Goal: Information Seeking & Learning: Learn about a topic

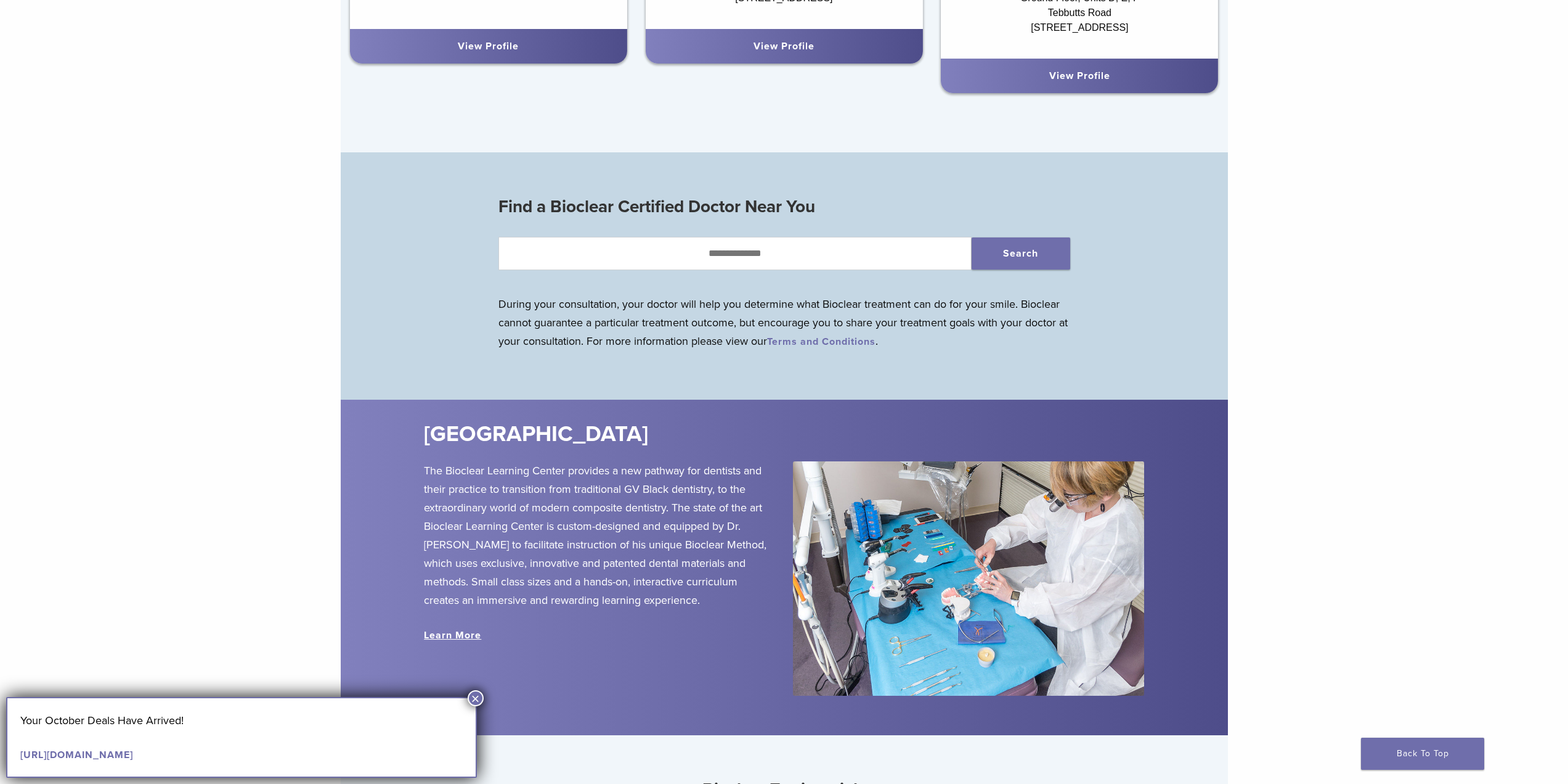
scroll to position [1419, 0]
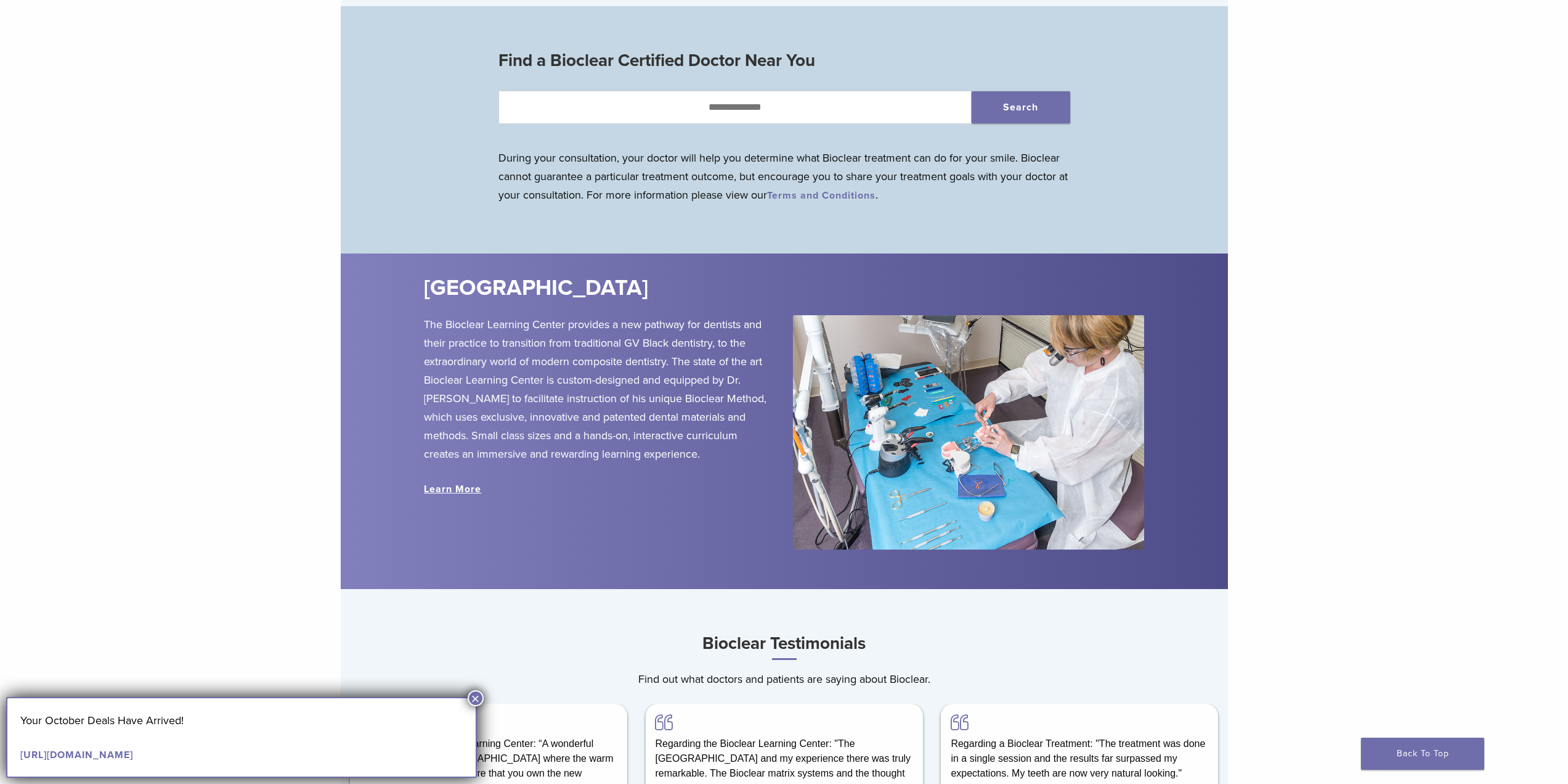
click at [415, 312] on div "[GEOGRAPHIC_DATA]" at bounding box center [858, 293] width 886 height 42
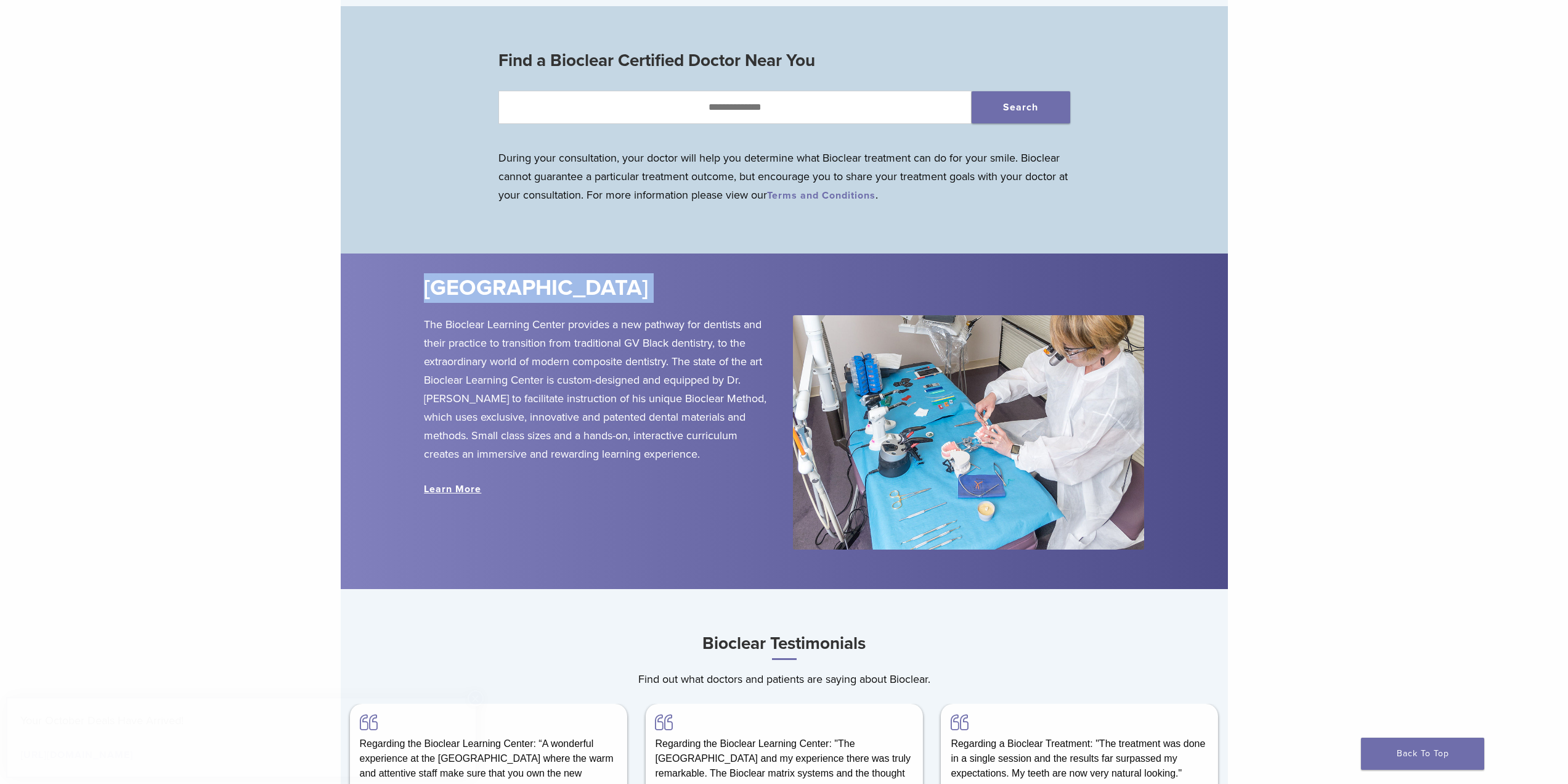
click at [415, 312] on div "[GEOGRAPHIC_DATA]" at bounding box center [858, 293] width 886 height 42
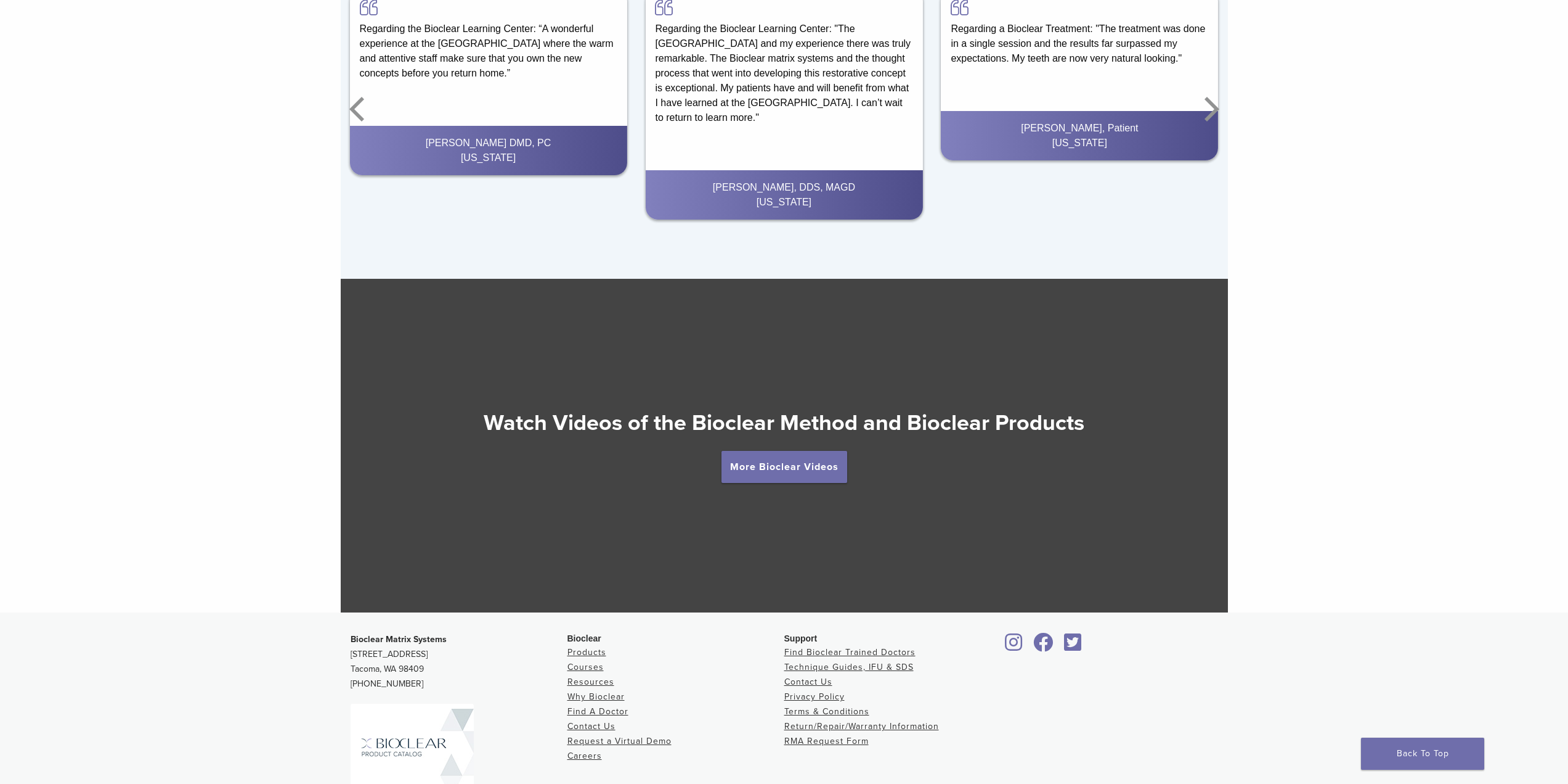
scroll to position [2259, 0]
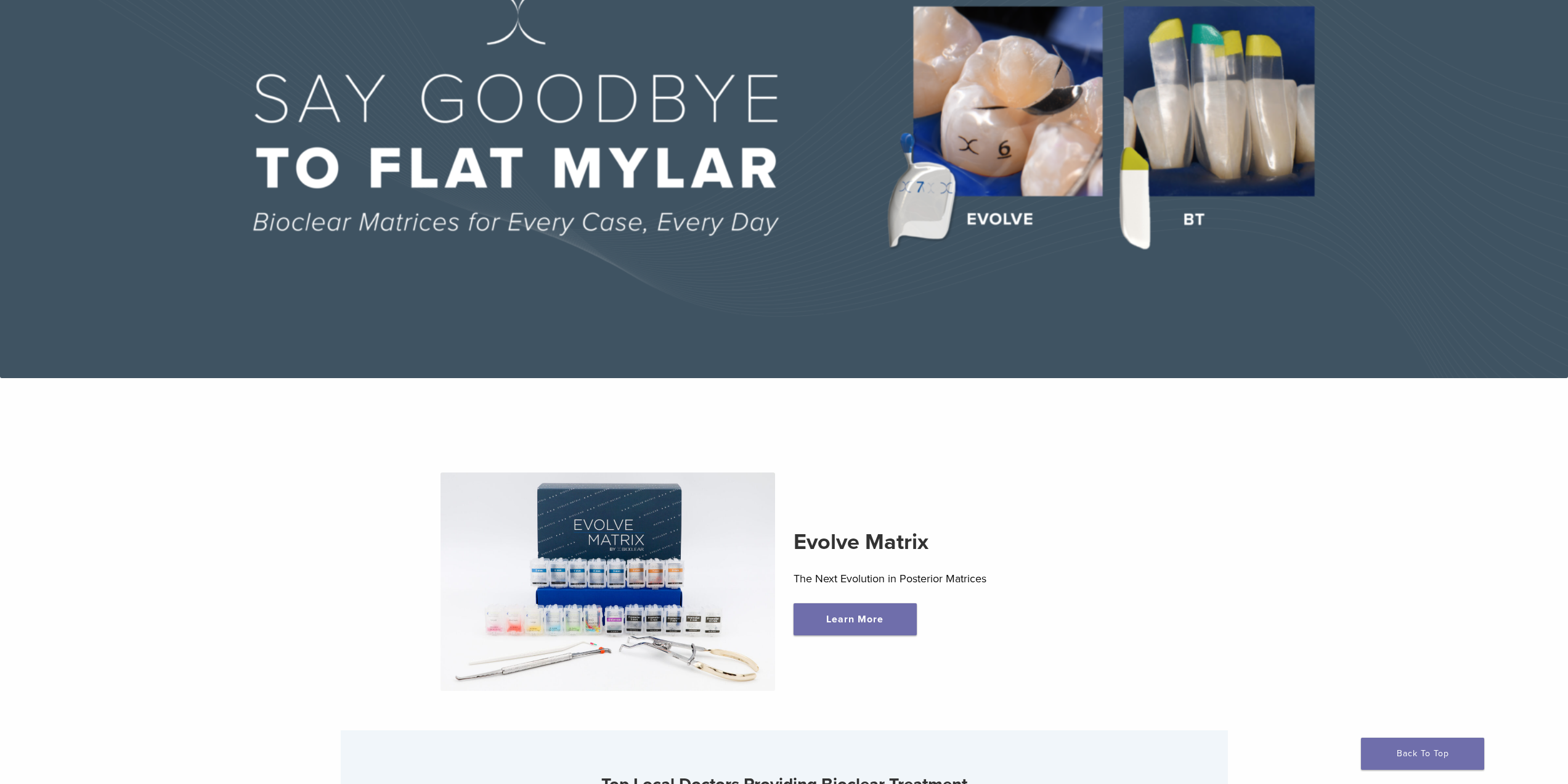
scroll to position [0, 0]
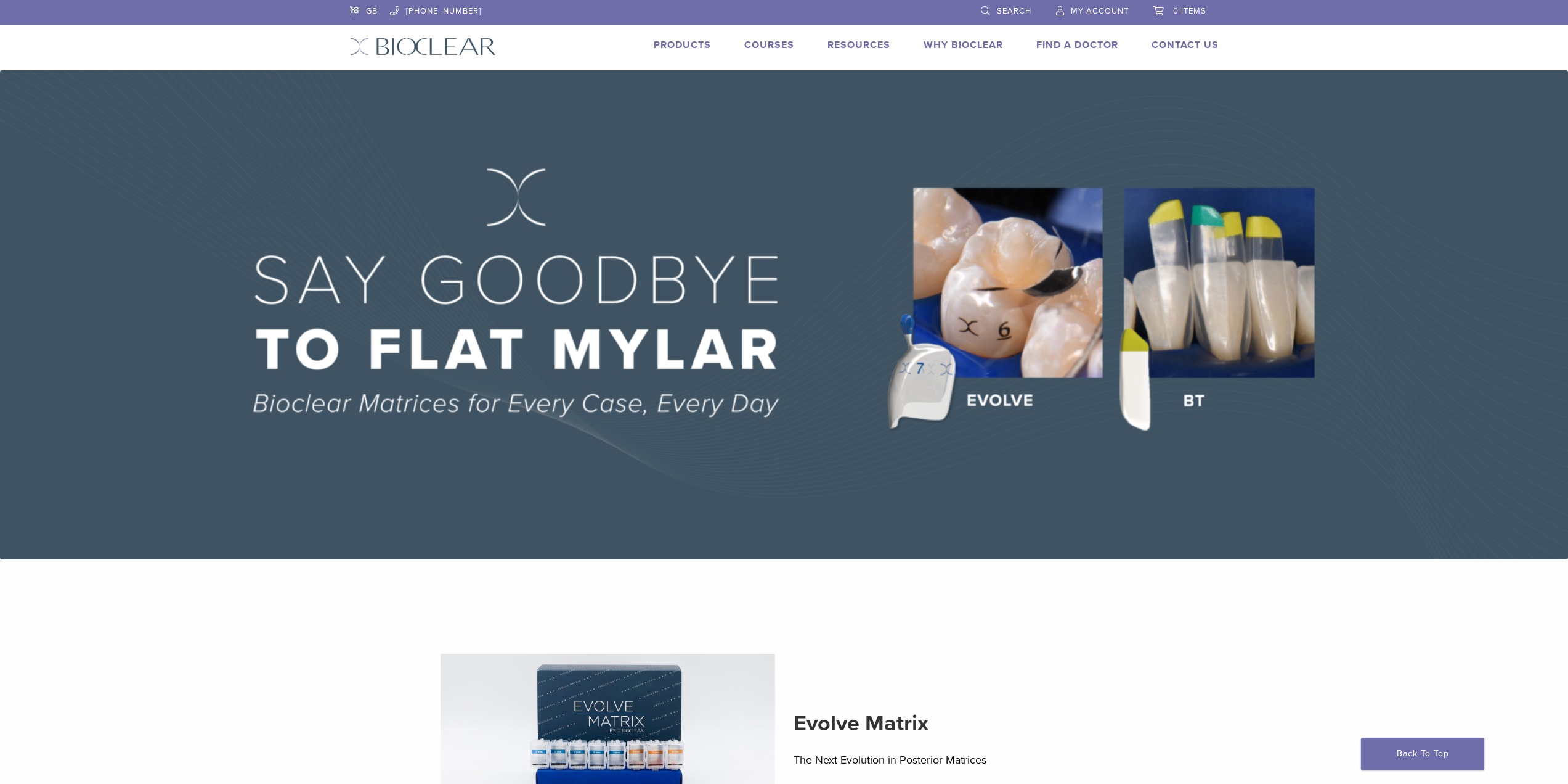
drag, startPoint x: 695, startPoint y: 42, endPoint x: 701, endPoint y: 46, distance: 7.2
click at [695, 42] on link "Products" at bounding box center [682, 45] width 57 height 12
click at [974, 48] on link "Why Bioclear" at bounding box center [964, 45] width 80 height 12
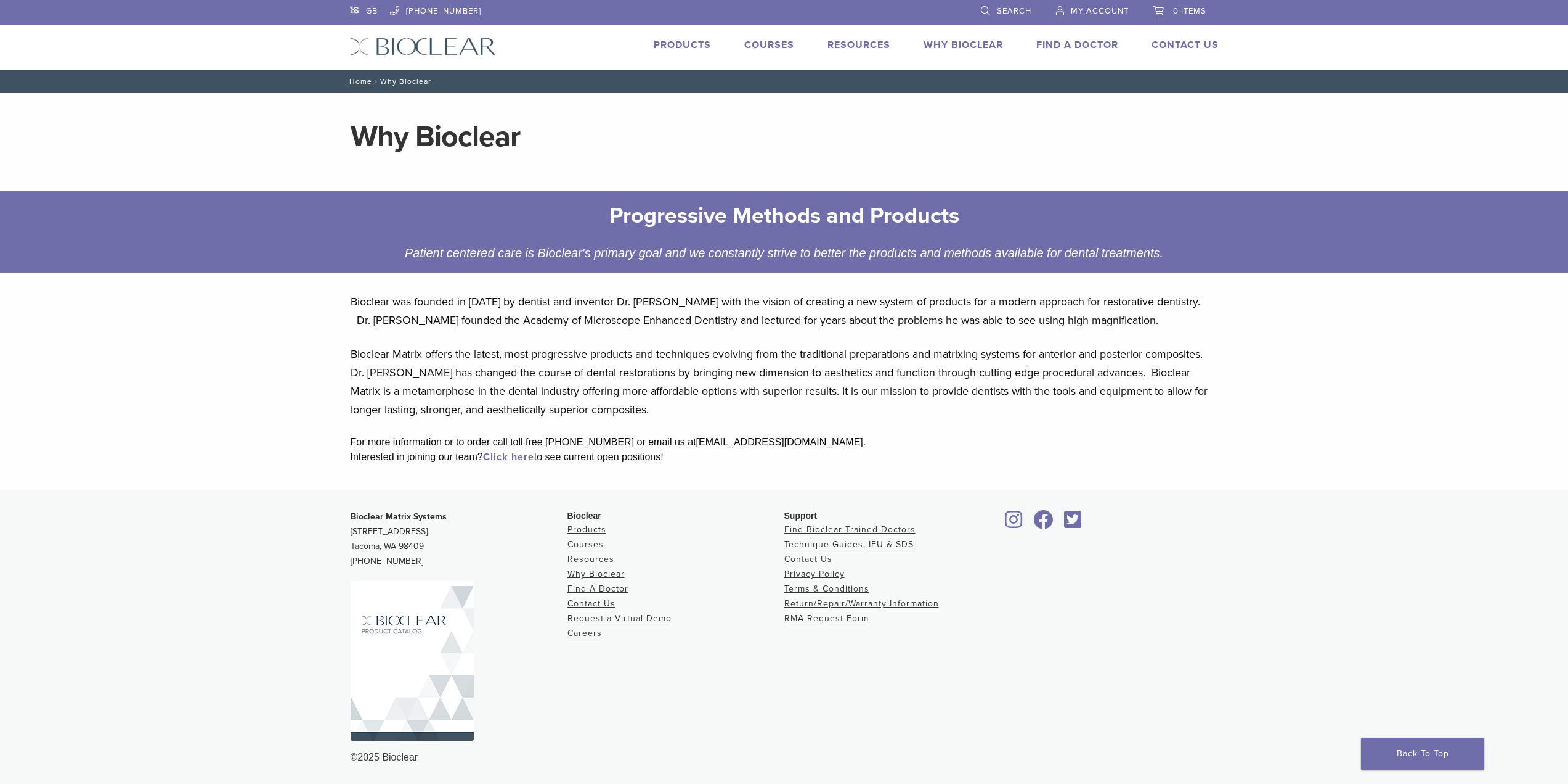
click at [461, 362] on p "Bioclear Matrix offers the latest, most progressive products and techniques evo…" at bounding box center [784, 382] width 867 height 74
click at [460, 362] on p "Bioclear Matrix offers the latest, most progressive products and techniques evo…" at bounding box center [784, 382] width 867 height 74
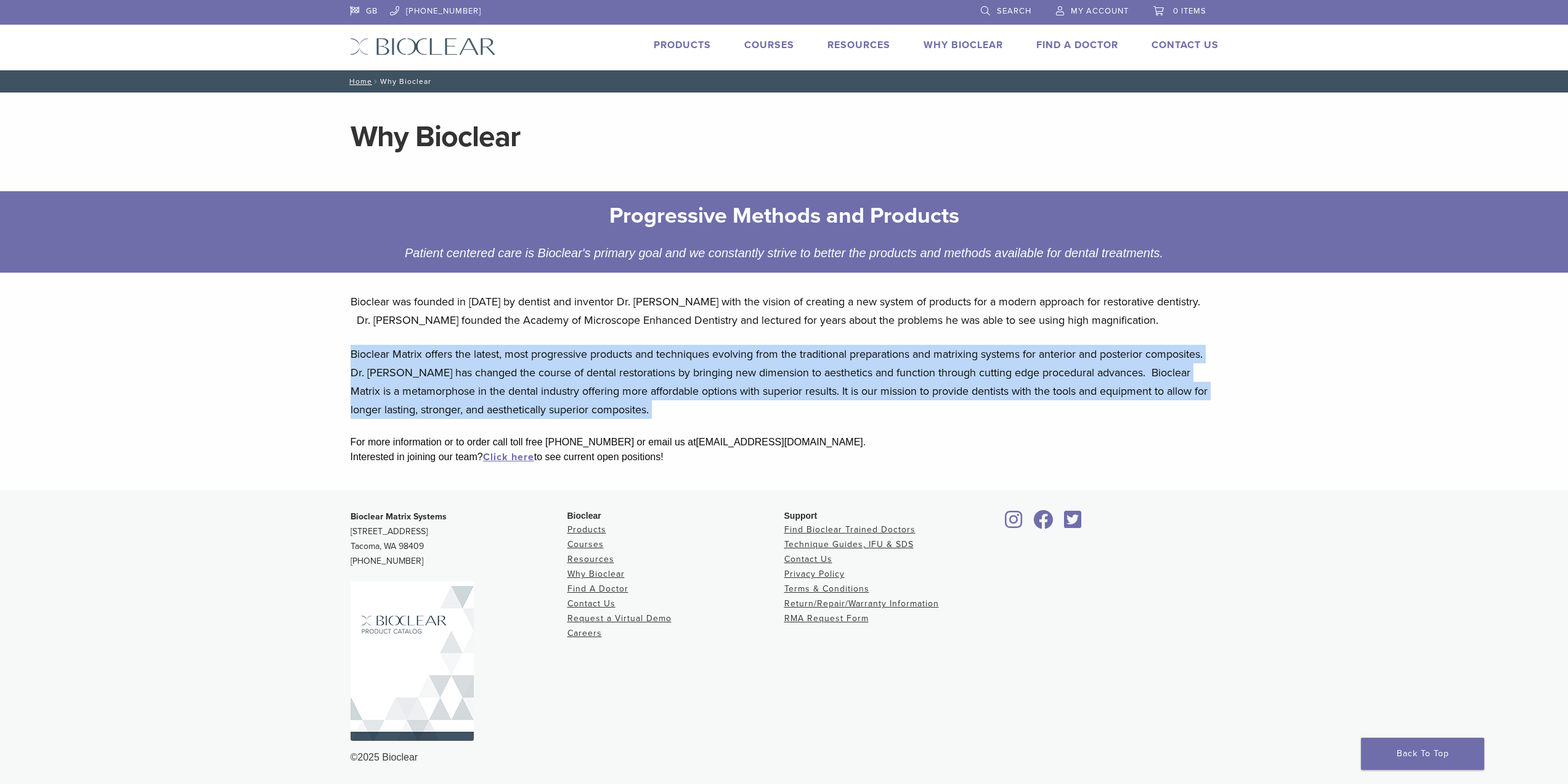
click at [458, 362] on p "Bioclear Matrix offers the latest, most progressive products and techniques evo…" at bounding box center [784, 382] width 867 height 74
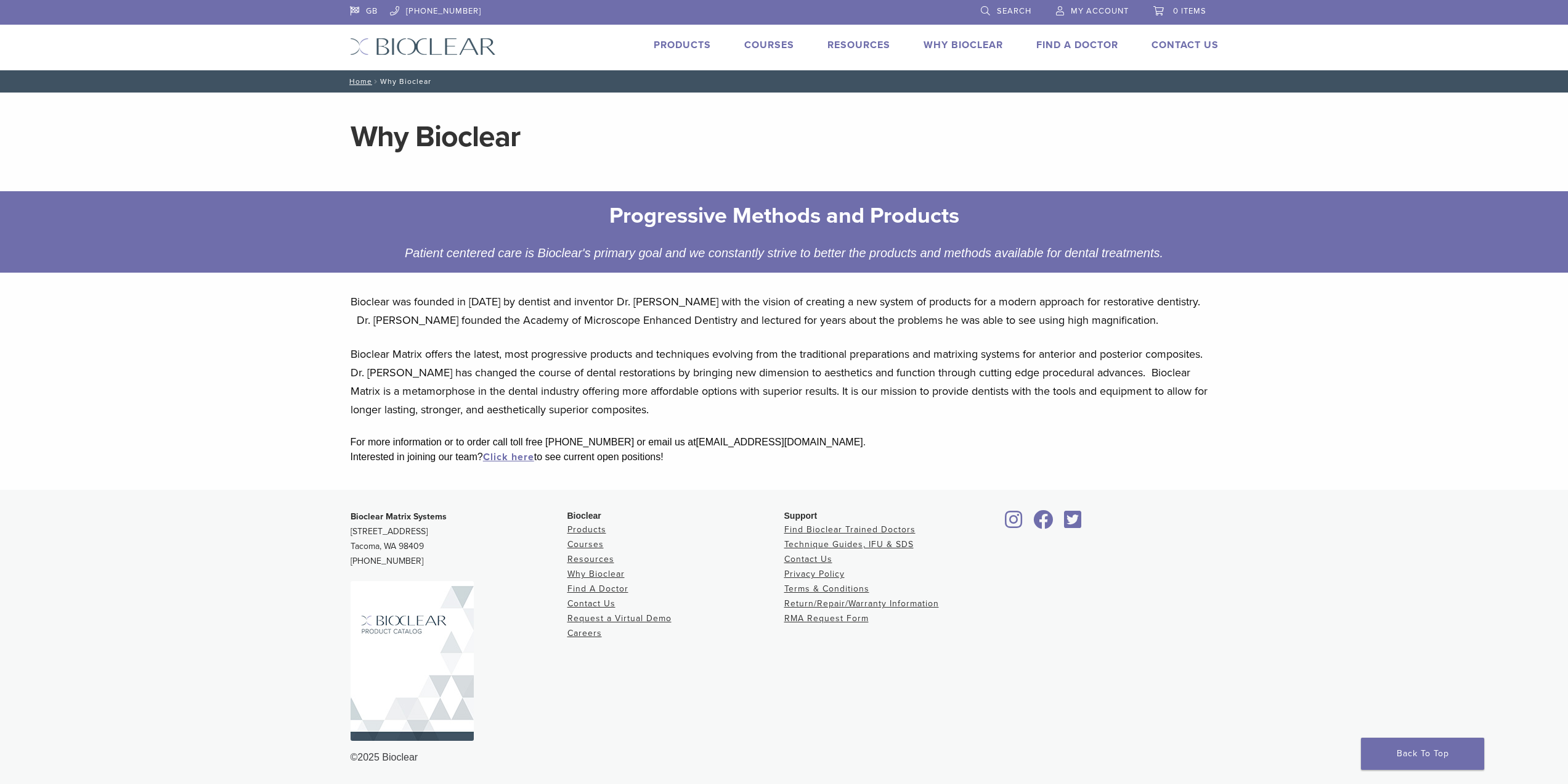
click at [180, 308] on main "Why Bioclear Progressive Methods and Products Patient centered care is Bioclear…" at bounding box center [784, 291] width 1568 height 397
click at [146, 268] on div "Progressive Methods and Products Patient centered care is Bioclear's primary go…" at bounding box center [784, 231] width 1568 height 80
